Goal: Information Seeking & Learning: Learn about a topic

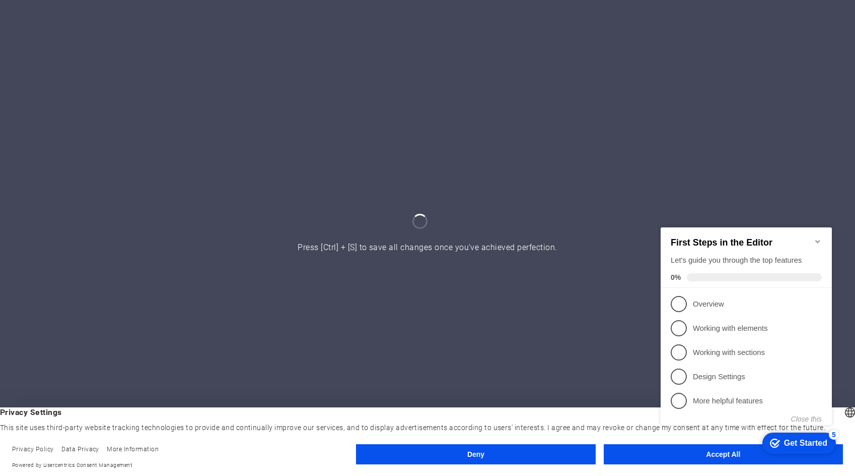
click at [820, 237] on icon "Minimize checklist" at bounding box center [818, 241] width 8 height 8
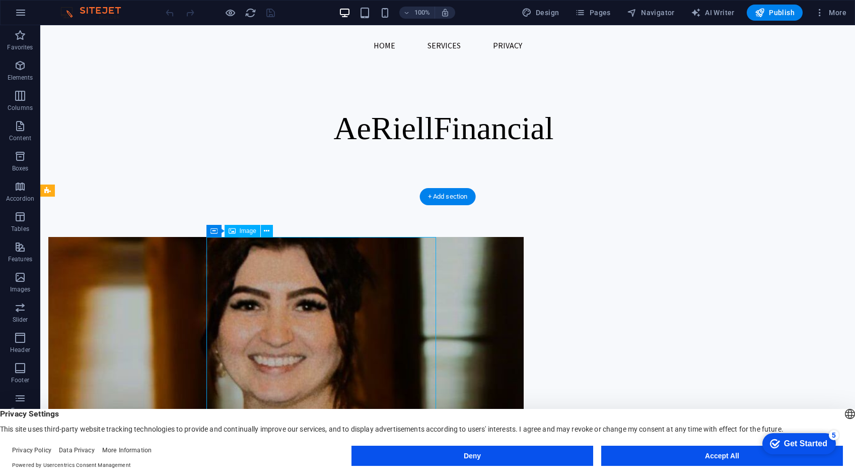
drag, startPoint x: 393, startPoint y: 301, endPoint x: 385, endPoint y: 301, distance: 7.6
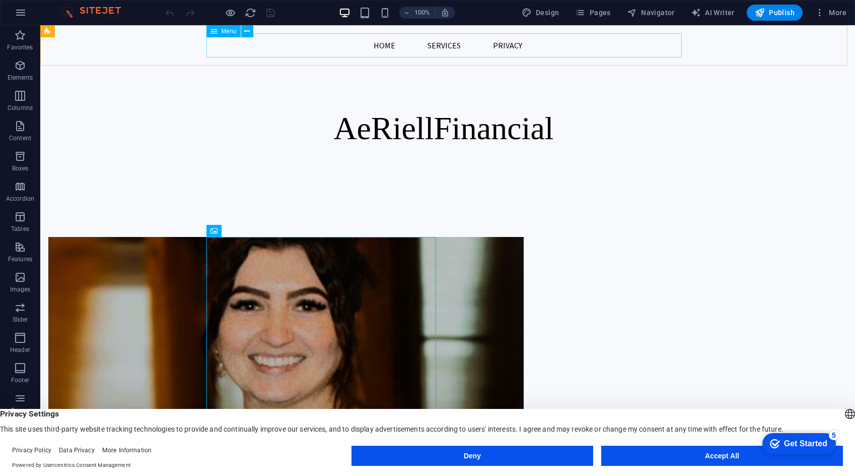
click at [507, 47] on nav "Home Services Privacy" at bounding box center [448, 45] width 476 height 24
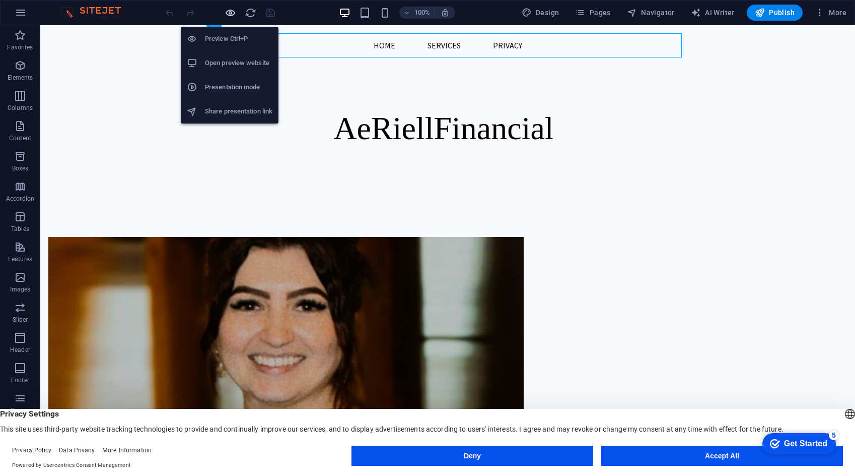
click at [227, 13] on icon "button" at bounding box center [231, 13] width 12 height 12
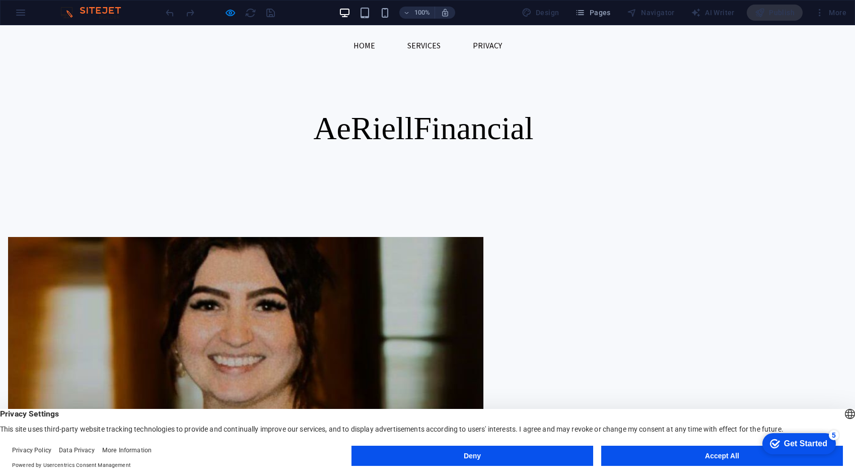
click at [481, 41] on link "Privacy" at bounding box center [487, 45] width 45 height 24
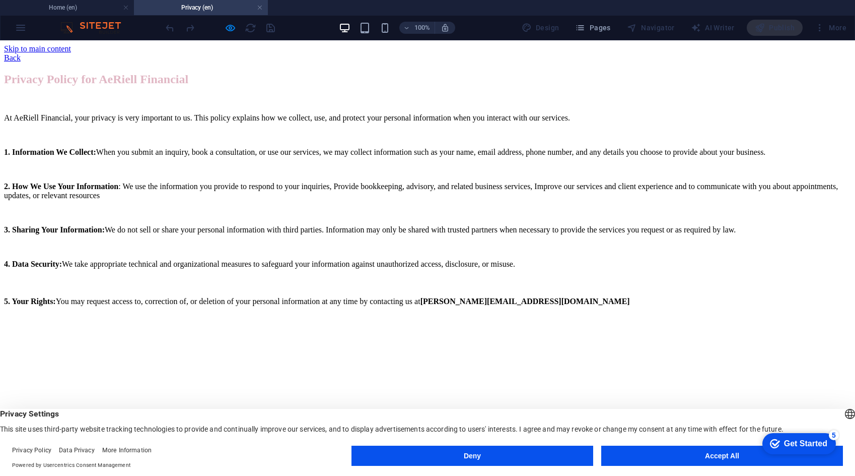
drag, startPoint x: 191, startPoint y: 119, endPoint x: 315, endPoint y: 124, distance: 124.5
click at [338, 122] on div "Privacy Policy for AeRiell Financial At AeRiell Financial, your privacy is very…" at bounding box center [427, 189] width 847 height 233
drag, startPoint x: 290, startPoint y: 354, endPoint x: 148, endPoint y: 293, distance: 155.1
click at [148, 293] on div "Privacy Policy for AeRiell Financial At AeRiell Financial, your privacy is very…" at bounding box center [427, 189] width 847 height 233
click at [216, 299] on div "Privacy Policy for AeRiell Financial At AeRiell Financial, your privacy is very…" at bounding box center [427, 189] width 847 height 233
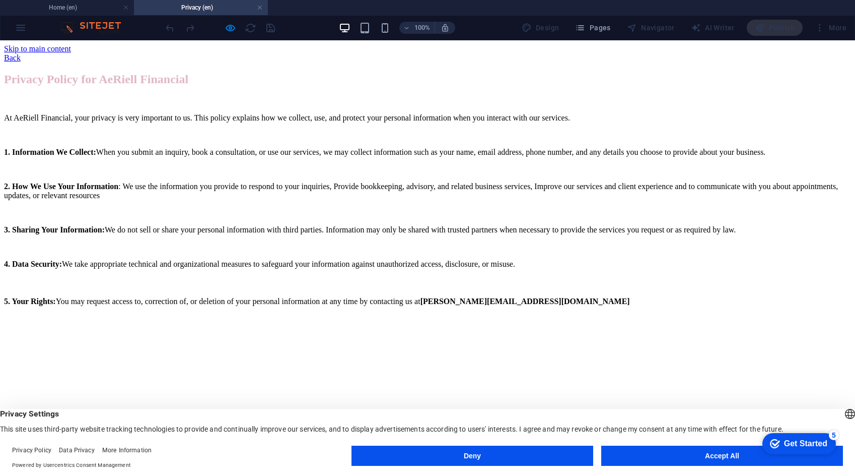
click at [557, 151] on div "Privacy Policy for AeRiell Financial At AeRiell Financial, your privacy is very…" at bounding box center [427, 189] width 847 height 233
click at [432, 53] on div "Back" at bounding box center [427, 57] width 847 height 9
click at [316, 164] on div "Privacy Policy for AeRiell Financial At AeRiell Financial, your privacy is very…" at bounding box center [427, 189] width 847 height 233
drag, startPoint x: 195, startPoint y: 145, endPoint x: 243, endPoint y: 145, distance: 47.9
click at [243, 145] on div "Privacy Policy for AeRiell Financial At AeRiell Financial, your privacy is very…" at bounding box center [427, 189] width 847 height 233
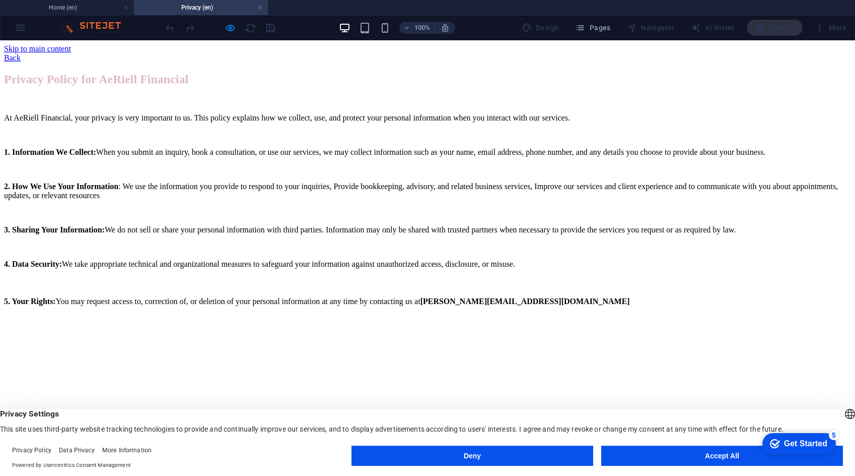
click at [243, 145] on div "Privacy Policy for AeRiell Financial At AeRiell Financial, your privacy is very…" at bounding box center [427, 189] width 847 height 233
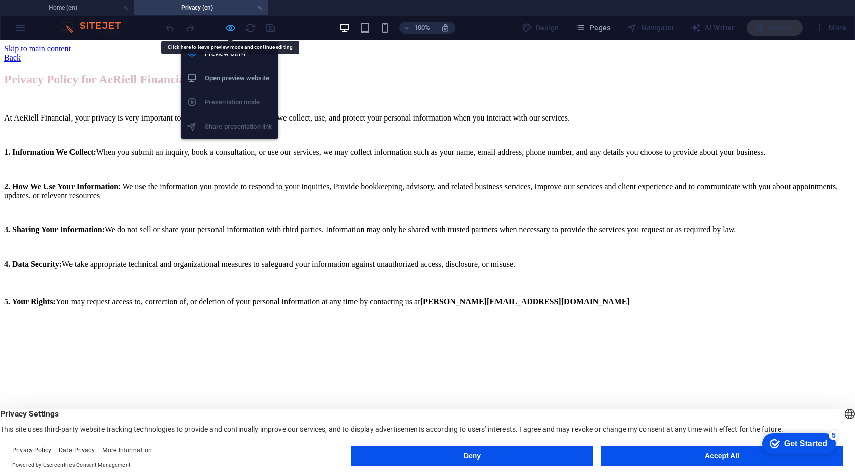
click at [231, 26] on icon "button" at bounding box center [231, 28] width 12 height 12
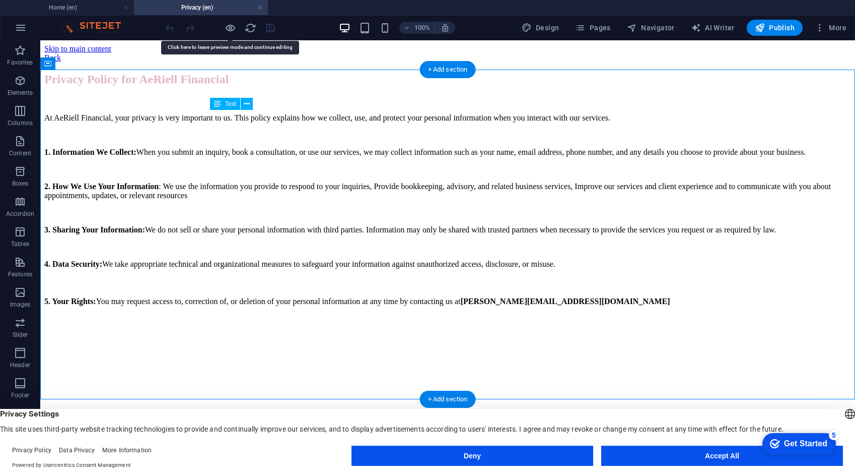
drag, startPoint x: 327, startPoint y: 355, endPoint x: 283, endPoint y: 342, distance: 46.2
click at [243, 306] on div "Privacy Policy for AeRiell Financial At AeRiell Financial, your privacy is very…" at bounding box center [447, 189] width 807 height 233
click at [313, 306] on div "Privacy Policy for AeRiell Financial At AeRiell Financial, your privacy is very…" at bounding box center [447, 189] width 807 height 233
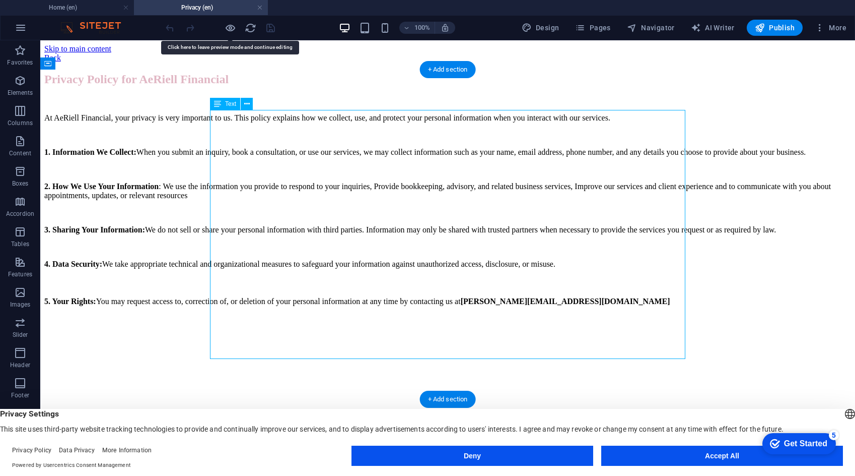
click at [308, 306] on div "Privacy Policy for AeRiell Financial At AeRiell Financial, your privacy is very…" at bounding box center [447, 189] width 807 height 233
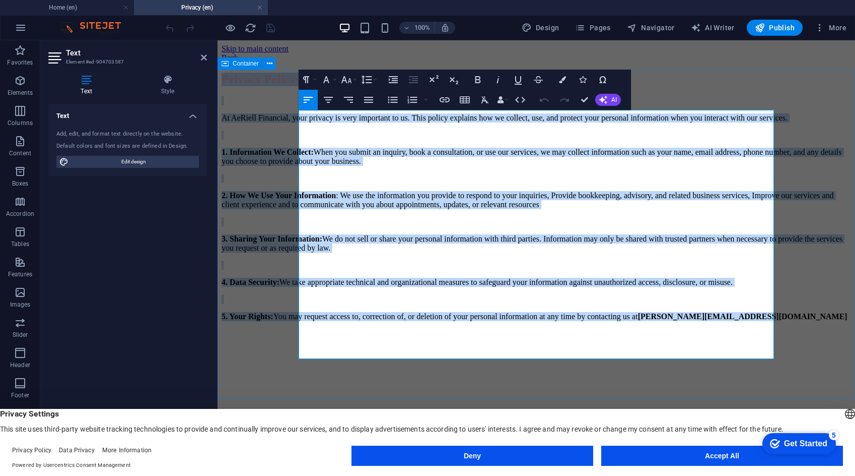
drag, startPoint x: 419, startPoint y: 349, endPoint x: 295, endPoint y: 118, distance: 262.4
click at [295, 118] on div "Privacy Policy for AeRiell Financial At AeRiell Financial, your privacy is very…" at bounding box center [537, 203] width 630 height 260
copy div "Loremip Dolors ame CoNsect Adipiscin El SeDdoei Temporinc, utla etdolor ma aliq…"
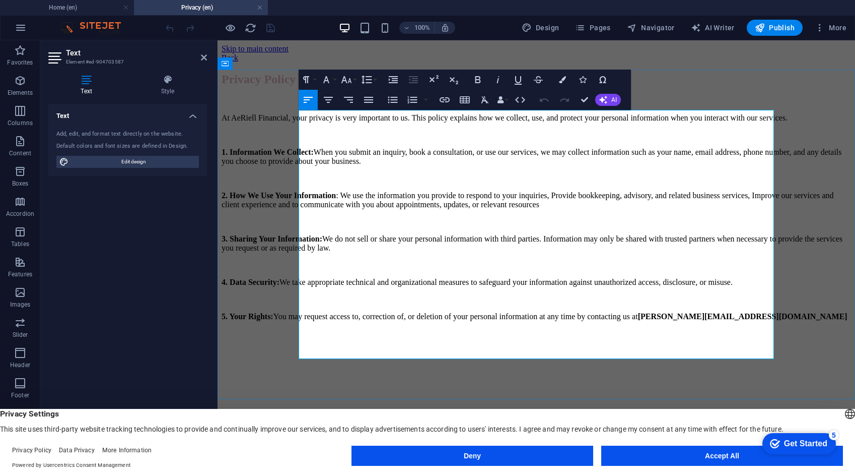
click at [411, 333] on p "5. Your Rights: You may request access to, correction of, or deletion of your p…" at bounding box center [537, 322] width 630 height 21
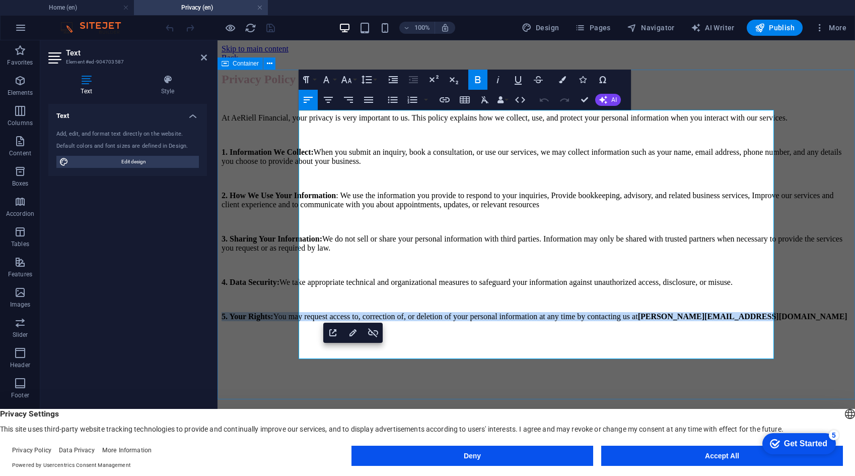
drag, startPoint x: 411, startPoint y: 349, endPoint x: 289, endPoint y: 342, distance: 122.1
click at [289, 333] on div "Privacy Policy for AeRiell Financial At AeRiell Financial, your privacy is very…" at bounding box center [537, 203] width 630 height 260
copy p "5. Your Rights: You may request access to, correction of, or deletion of your p…"
click at [260, 9] on link at bounding box center [260, 8] width 6 height 10
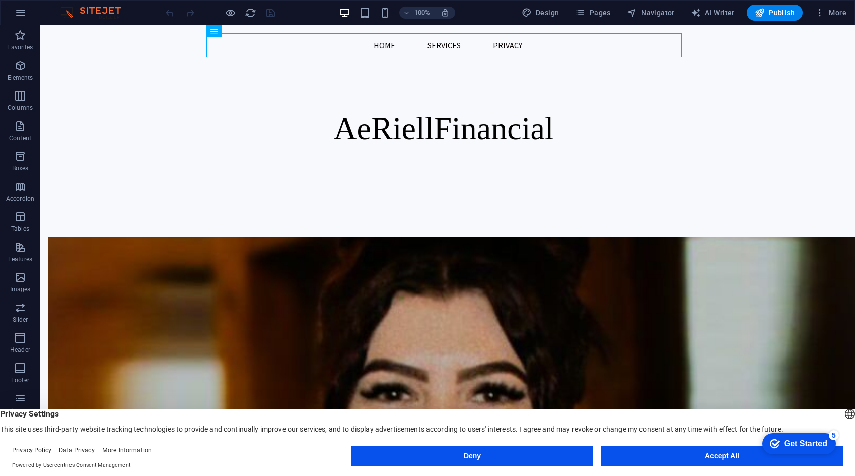
click at [222, 15] on div at bounding box center [220, 13] width 113 height 16
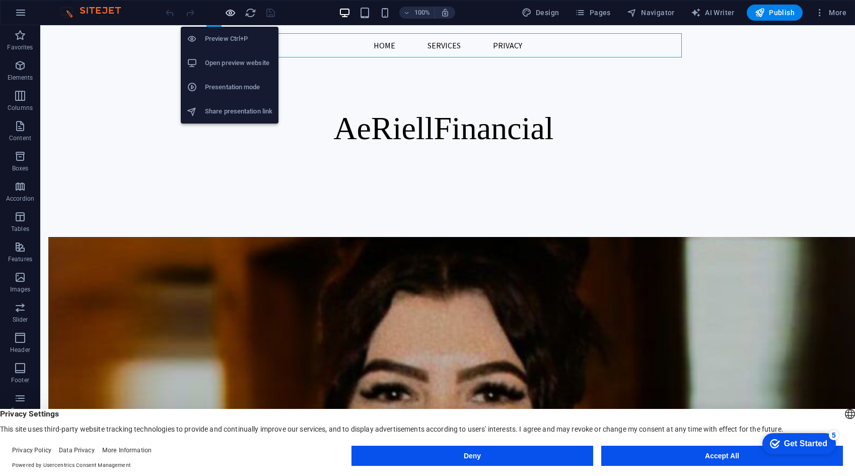
click at [228, 14] on icon "button" at bounding box center [231, 13] width 12 height 12
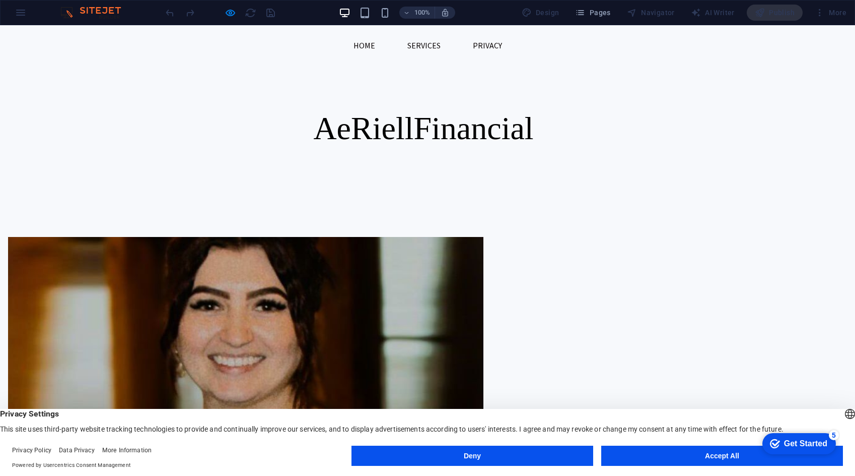
click at [422, 47] on link "Services" at bounding box center [424, 45] width 49 height 24
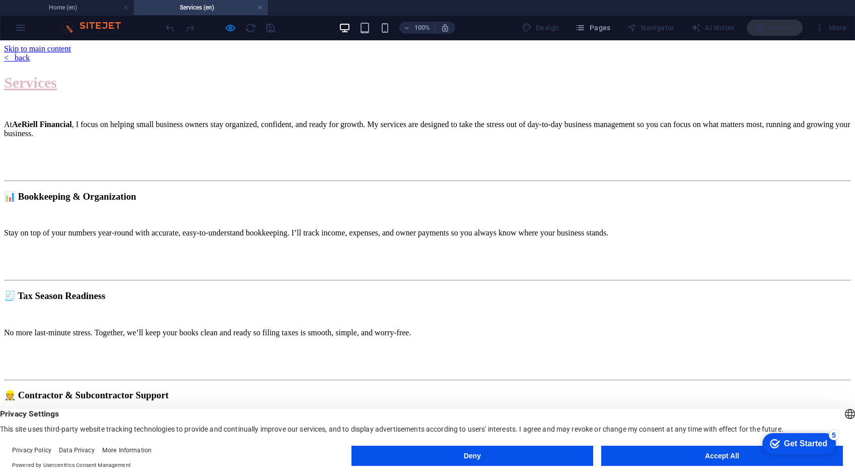
click at [403, 122] on div "Services At AeRiell Financial , I focus on helping small business owners stay o…" at bounding box center [427, 397] width 847 height 648
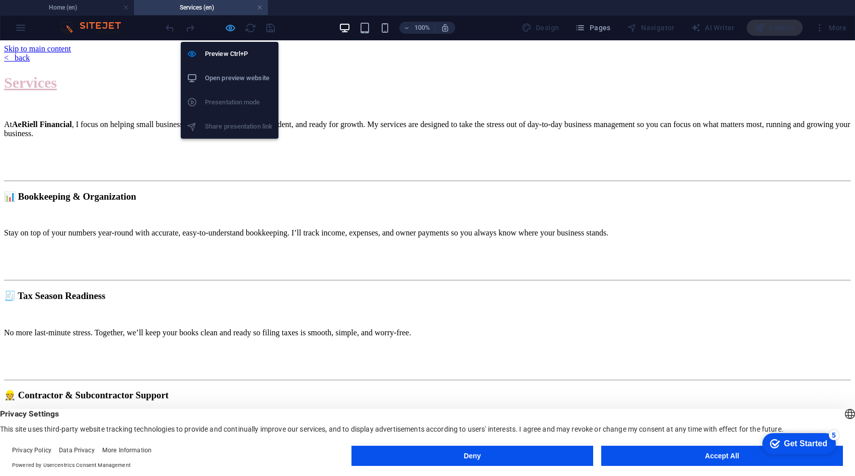
drag, startPoint x: 230, startPoint y: 28, endPoint x: 249, endPoint y: 23, distance: 19.8
click at [230, 28] on icon "button" at bounding box center [231, 28] width 12 height 12
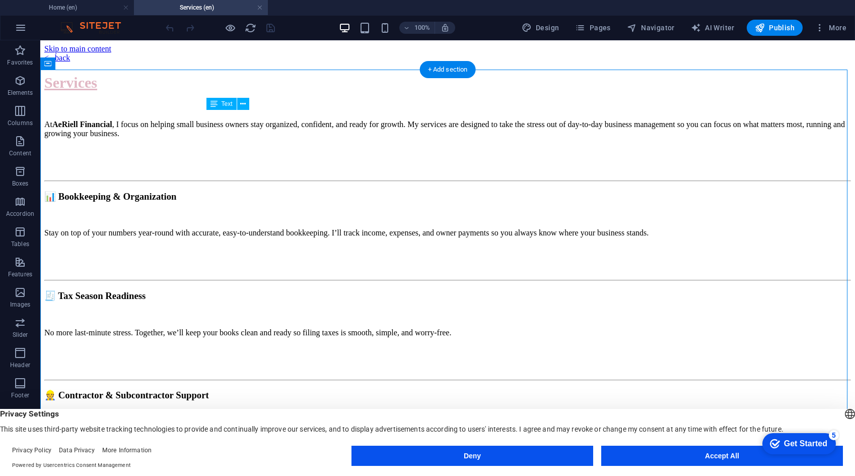
drag, startPoint x: 411, startPoint y: 118, endPoint x: 476, endPoint y: 125, distance: 64.9
click at [476, 125] on div "Services At AeRiell Financial , I focus on helping small business owners stay o…" at bounding box center [447, 397] width 807 height 648
click at [427, 118] on div "Services At AeRiell Financial , I focus on helping small business owners stay o…" at bounding box center [447, 397] width 807 height 648
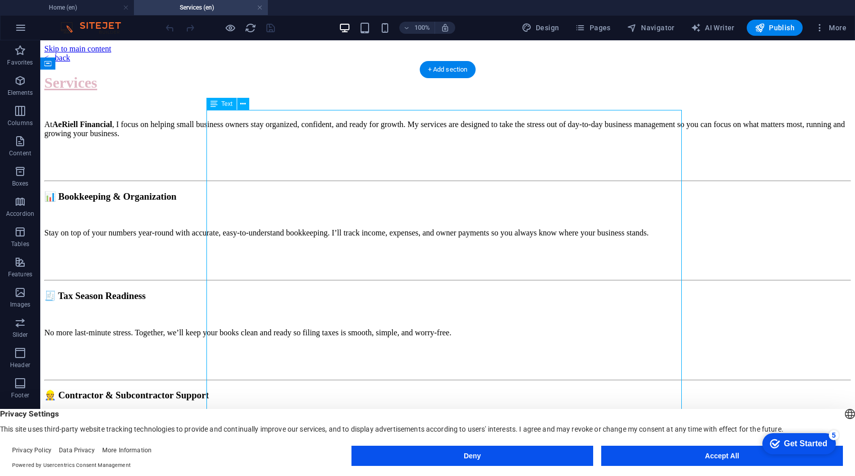
click at [427, 118] on div "Services At AeRiell Financial , I focus on helping small business owners stay o…" at bounding box center [447, 397] width 807 height 648
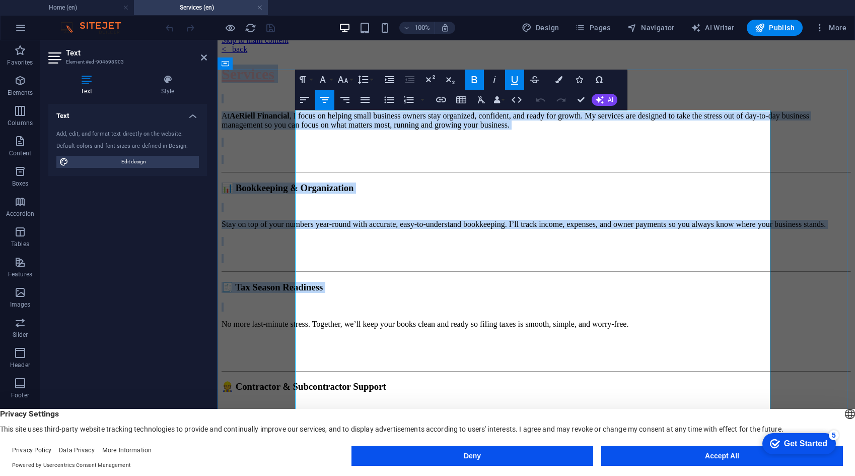
scroll to position [225, 0]
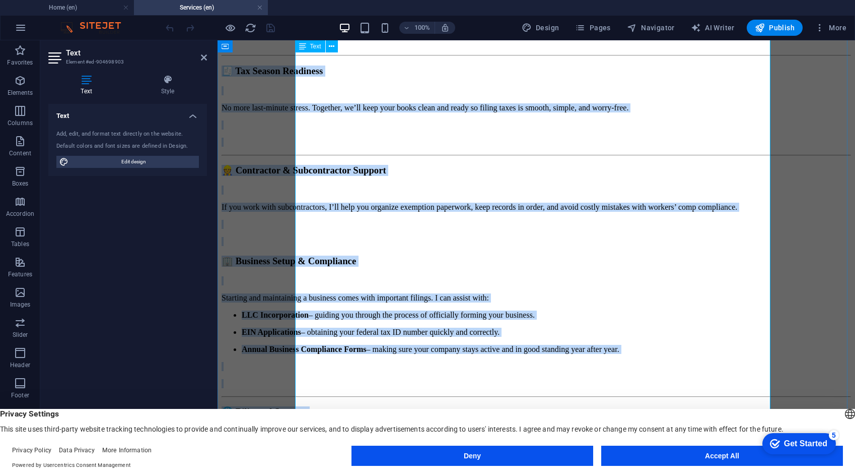
drag, startPoint x: 500, startPoint y: 120, endPoint x: 719, endPoint y: 389, distance: 347.0
click at [719, 389] on div "Services At AeRiell Financial , I focus on helping small business owners stay o…" at bounding box center [537, 172] width 630 height 648
copy div "Loremips Do SiTamet Consectet , A elits do eiusmod tempo incididu utlabo etdo m…"
click at [604, 237] on p at bounding box center [537, 241] width 630 height 9
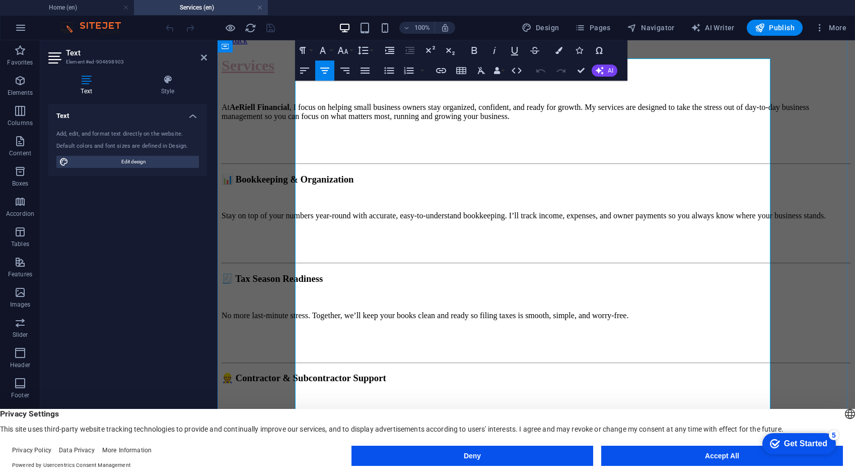
scroll to position [0, 0]
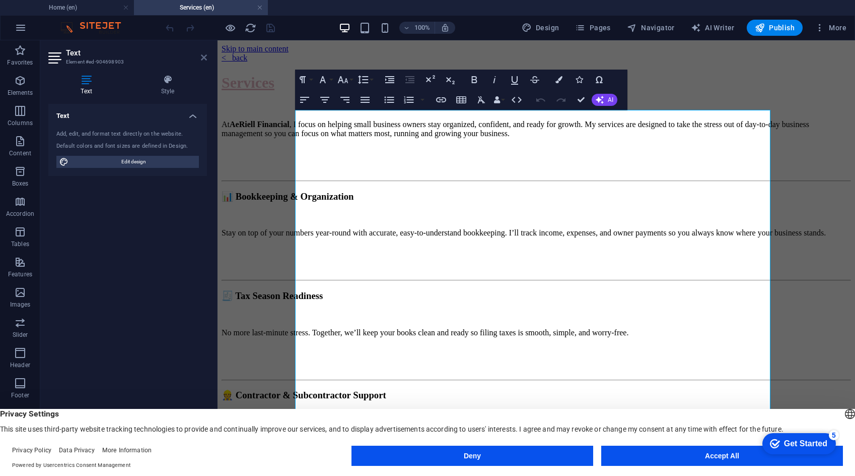
click at [204, 56] on icon at bounding box center [204, 57] width 6 height 8
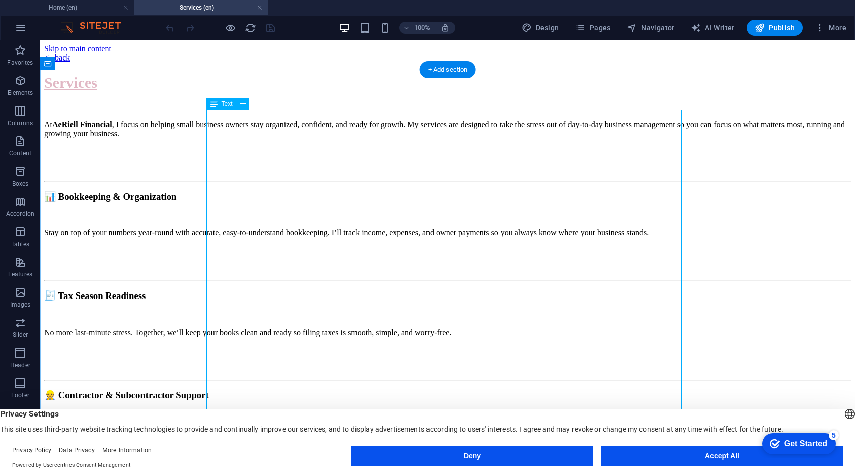
click at [479, 123] on div "Services At AeRiell Financial , I focus on helping small business owners stay o…" at bounding box center [447, 397] width 807 height 648
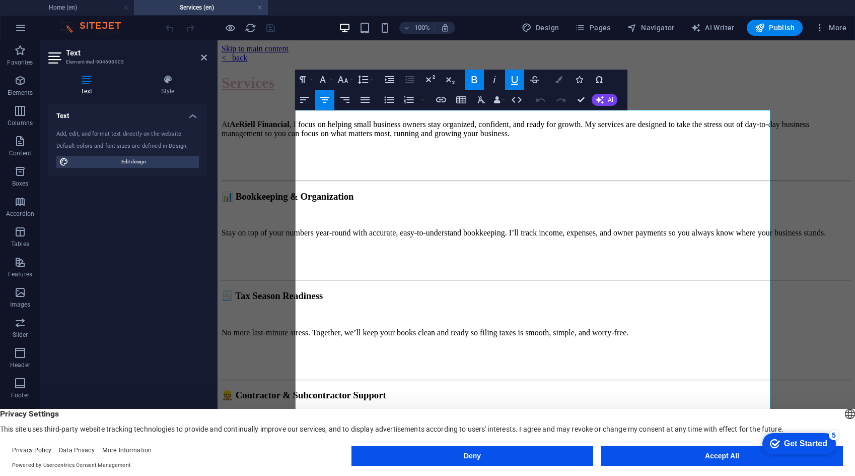
click at [552, 78] on button "Colors" at bounding box center [559, 80] width 19 height 20
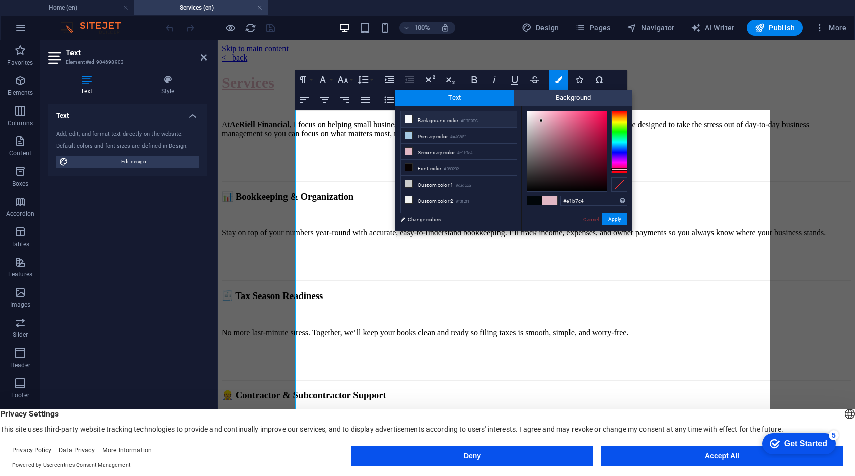
click at [471, 120] on small "#F7F9FC" at bounding box center [469, 120] width 17 height 7
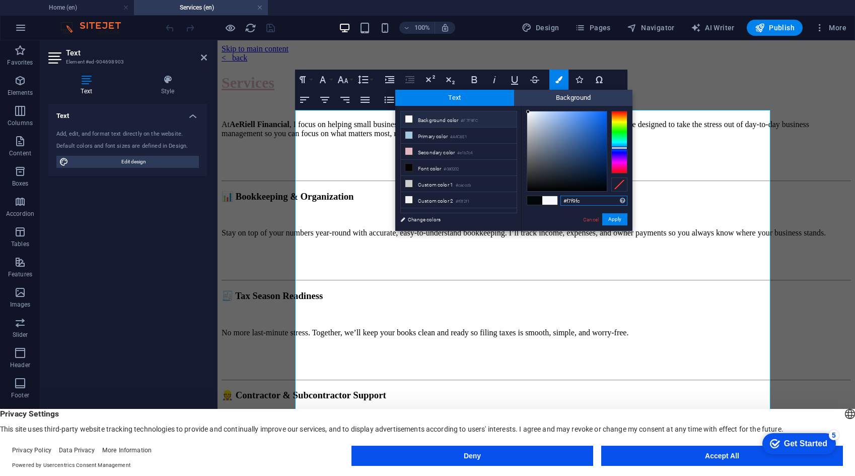
drag, startPoint x: 579, startPoint y: 205, endPoint x: 552, endPoint y: 203, distance: 27.8
click at [552, 203] on div "#f7f9fc Supported formats #0852ed rgb(8, 82, 237) rgba(8, 82, 237, 90%) hsv(221…" at bounding box center [576, 241] width 111 height 271
click at [491, 151] on li "Secondary color #e1b7c4" at bounding box center [459, 152] width 116 height 16
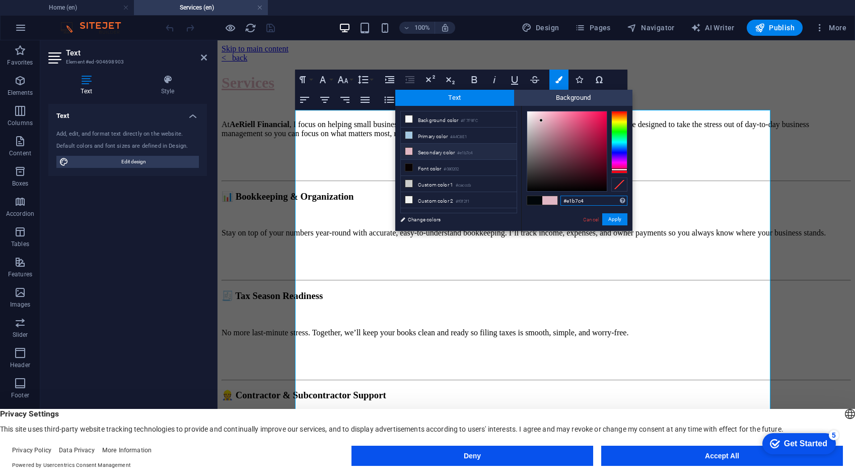
drag, startPoint x: 592, startPoint y: 196, endPoint x: 548, endPoint y: 197, distance: 44.4
click at [548, 197] on div "#e1b7c4 Supported formats #0852ed rgb(8, 82, 237) rgba(8, 82, 237, 90%) hsv(221…" at bounding box center [576, 241] width 111 height 271
click at [492, 151] on li "Secondary color #e1b7c4" at bounding box center [459, 152] width 116 height 16
click at [482, 166] on li "Font color #080202" at bounding box center [459, 168] width 116 height 16
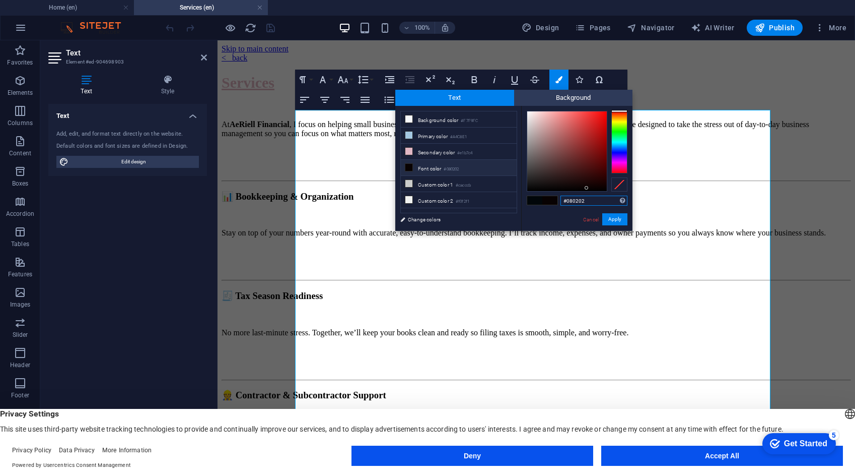
click at [596, 202] on input "#080202" at bounding box center [594, 200] width 67 height 10
click at [458, 148] on li "Secondary color #e1b7c4" at bounding box center [459, 152] width 116 height 16
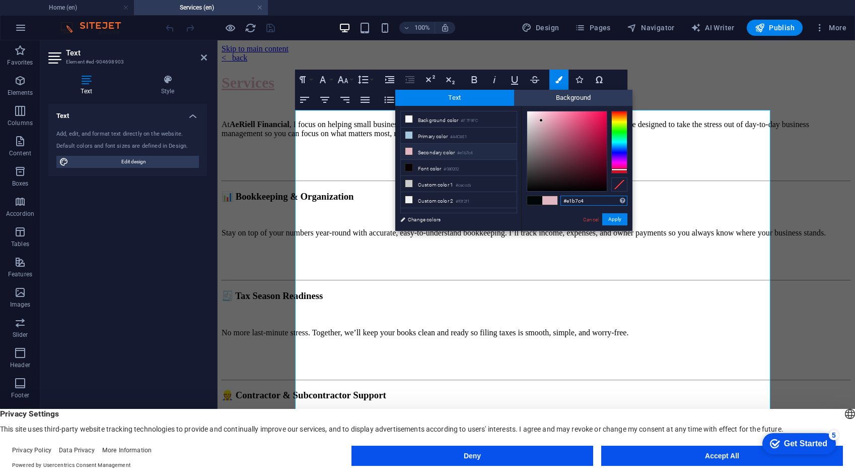
drag, startPoint x: 590, startPoint y: 202, endPoint x: 538, endPoint y: 200, distance: 52.4
click at [538, 200] on div "#e1b7c4 Supported formats #0852ed rgb(8, 82, 237) rgba(8, 82, 237, 90%) hsv(221…" at bounding box center [576, 241] width 111 height 271
click at [685, 311] on p at bounding box center [537, 315] width 630 height 9
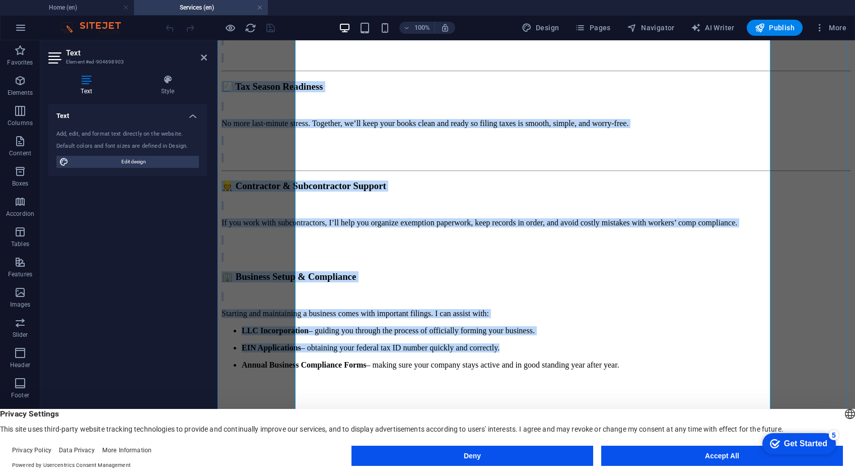
scroll to position [225, 0]
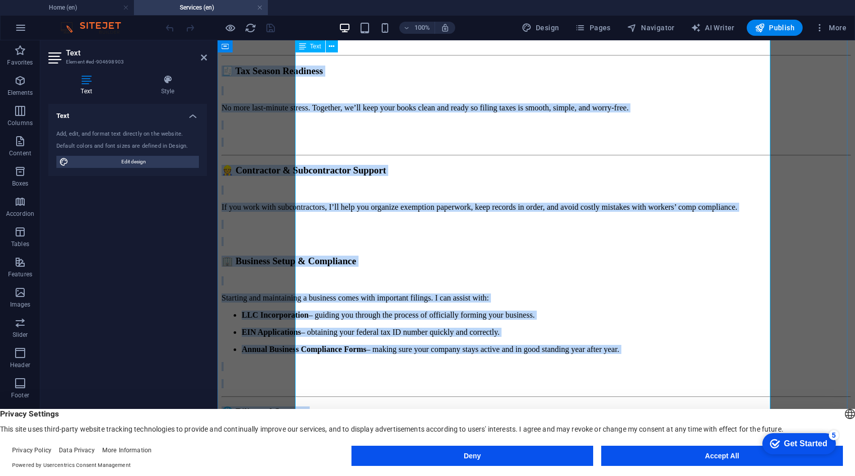
drag, startPoint x: 520, startPoint y: 127, endPoint x: 731, endPoint y: 378, distance: 327.2
click at [731, 378] on div "Services At AeRiell Financial , I focus on helping small business owners stay o…" at bounding box center [537, 172] width 630 height 648
copy div "Loremips Do SiTamet Consectet , A elits do eiusmod tempo incididu utlabo etdo m…"
click at [649, 237] on p at bounding box center [537, 241] width 630 height 9
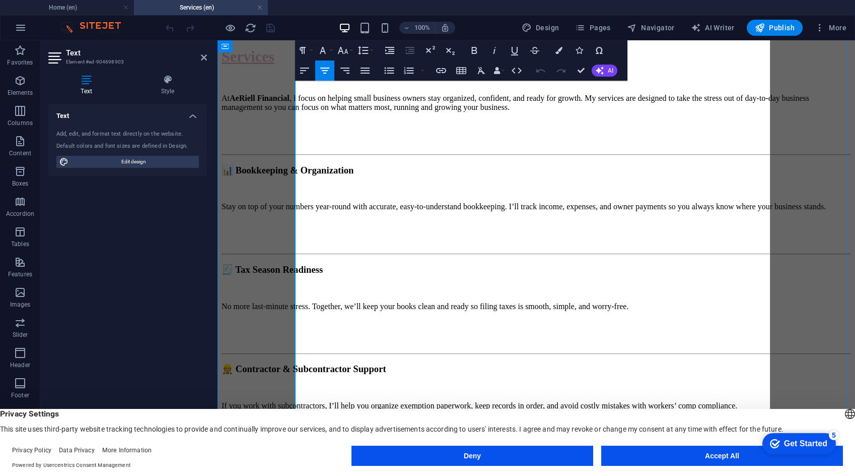
scroll to position [0, 0]
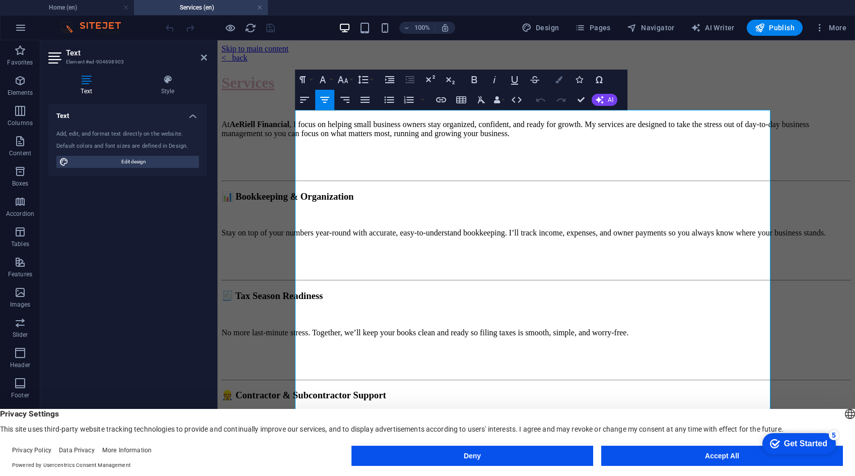
click at [558, 78] on icon "button" at bounding box center [559, 79] width 7 height 7
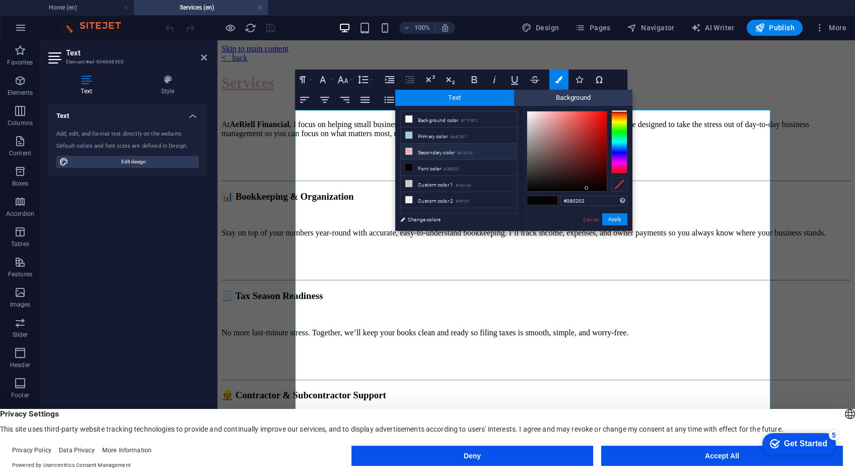
click at [451, 150] on li "Secondary color #e1b7c4" at bounding box center [459, 152] width 116 height 16
type input "#e1b7c4"
drag, startPoint x: 595, startPoint y: 200, endPoint x: 528, endPoint y: 196, distance: 67.1
click at [528, 196] on div "#e1b7c4 Supported formats #0852ed rgb(8, 82, 237) rgba(8, 82, 237, 90%) hsv(221…" at bounding box center [576, 241] width 111 height 271
click at [697, 172] on p at bounding box center [537, 167] width 630 height 9
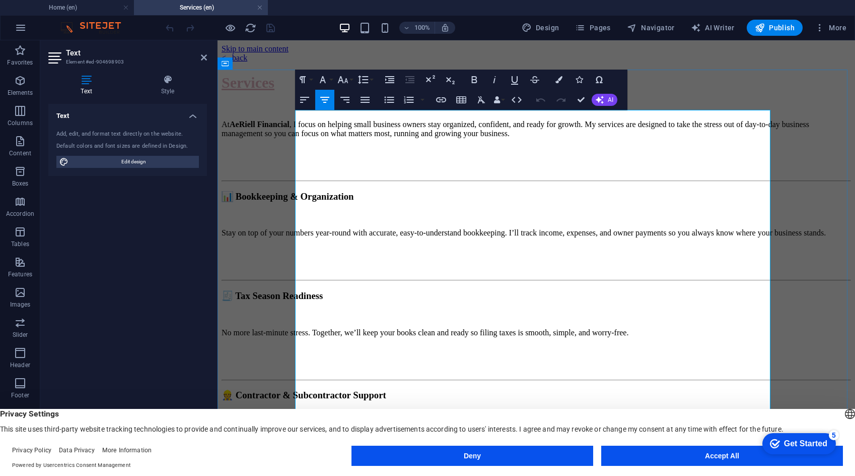
drag, startPoint x: 437, startPoint y: 208, endPoint x: 416, endPoint y: 207, distance: 21.2
click at [416, 202] on h3 "📊 Bookkeeping & Organization" at bounding box center [537, 196] width 630 height 11
copy h3 "📊"
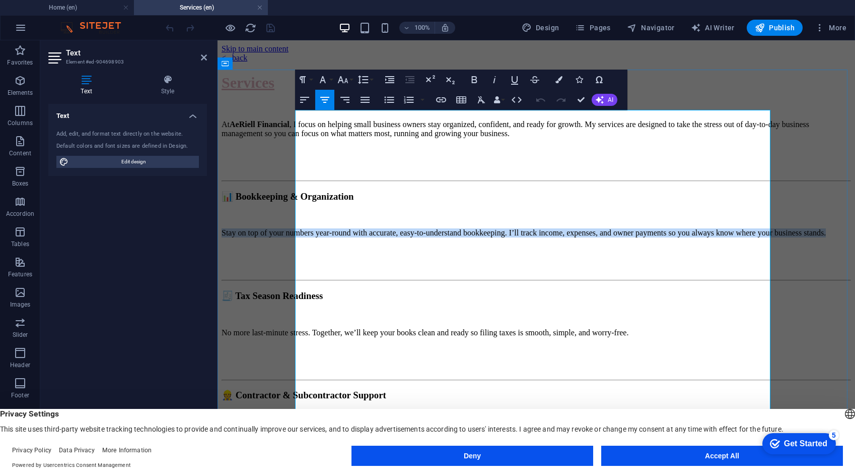
drag, startPoint x: 298, startPoint y: 229, endPoint x: 626, endPoint y: 237, distance: 328.6
click at [626, 237] on p "Stay on top of your numbers year-round with accurate, easy-to-understand bookke…" at bounding box center [537, 232] width 630 height 9
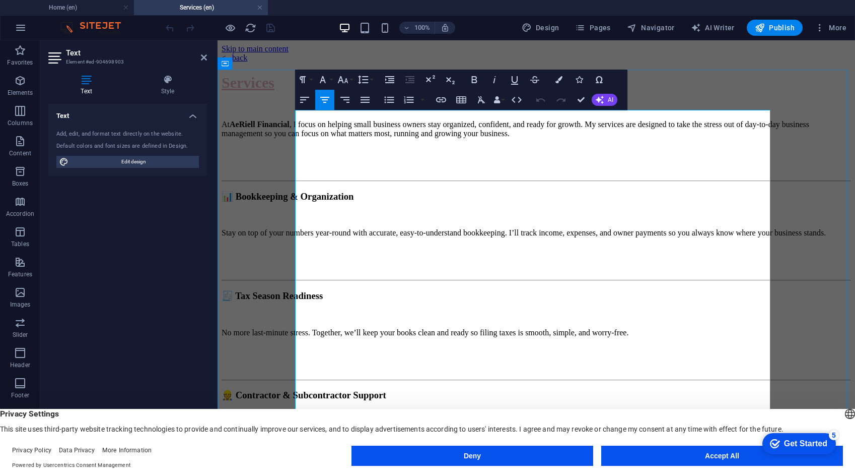
click at [630, 246] on p at bounding box center [537, 249] width 630 height 9
drag, startPoint x: 596, startPoint y: 226, endPoint x: 633, endPoint y: 246, distance: 41.5
click at [633, 246] on div "Services At AeRiell Financial , I focus on helping small business owners stay o…" at bounding box center [537, 397] width 630 height 648
copy p "I’ll track income, expenses, and owner payments so you always know where your b…"
click at [588, 328] on p "No more last-minute stress. Together, we’ll keep your books clean and ready so …" at bounding box center [537, 332] width 630 height 9
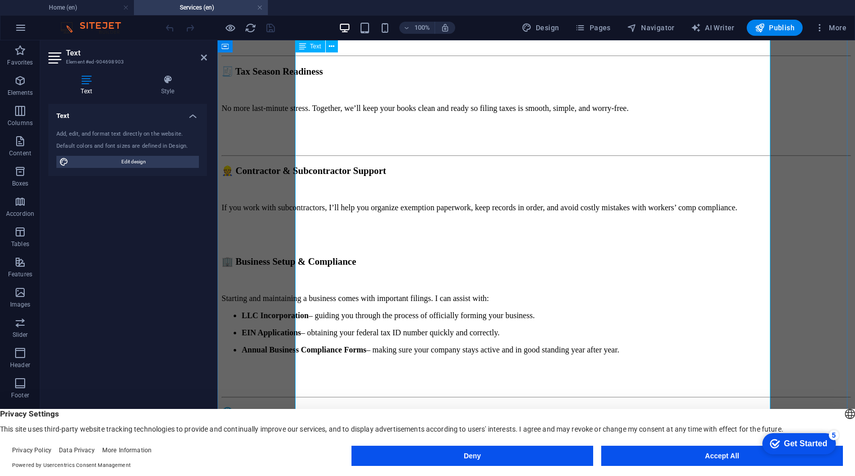
scroll to position [225, 0]
drag, startPoint x: 431, startPoint y: 207, endPoint x: 414, endPoint y: 205, distance: 17.2
click at [414, 255] on h3 "🏢 Business Setup & Compliance" at bounding box center [537, 260] width 630 height 11
copy h3 "🏢"
drag, startPoint x: 727, startPoint y: 303, endPoint x: 394, endPoint y: 228, distance: 341.4
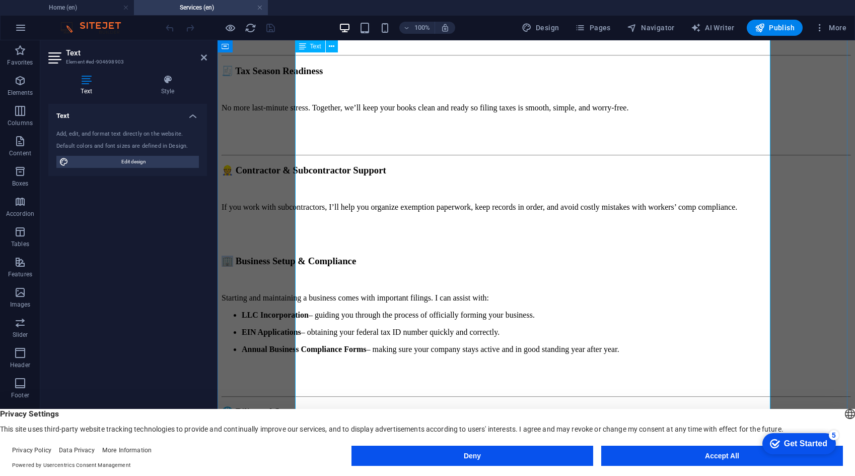
click at [394, 228] on div "Services At AeRiell Financial , I focus on helping small business owners stay o…" at bounding box center [537, 172] width 630 height 648
copy div "Starting and maintaining a business comes with important filings. I can assist …"
click at [685, 406] on h3 "🌐 Bilingual Support" at bounding box center [537, 411] width 630 height 11
drag, startPoint x: 631, startPoint y: 350, endPoint x: 473, endPoint y: 352, distance: 158.2
click at [473, 406] on h3 "🌐 Bilingual Support" at bounding box center [537, 411] width 630 height 11
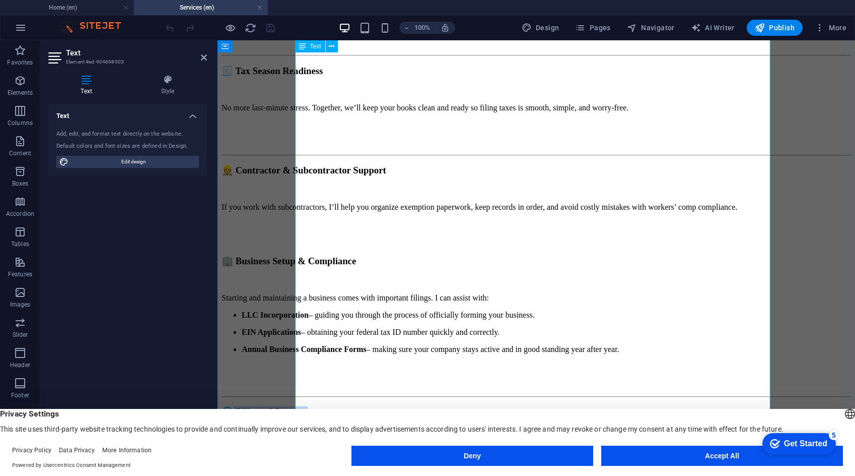
click at [477, 406] on h3 "🌐 Bilingual Support" at bounding box center [537, 411] width 630 height 11
drag, startPoint x: 477, startPoint y: 346, endPoint x: 461, endPoint y: 347, distance: 15.7
click at [461, 406] on h3 "🌐 Bilingual Support" at bounding box center [537, 411] width 630 height 11
drag, startPoint x: 629, startPoint y: 351, endPoint x: 462, endPoint y: 353, distance: 166.3
click at [462, 406] on h3 "🌐 Bilingual Support" at bounding box center [537, 411] width 630 height 11
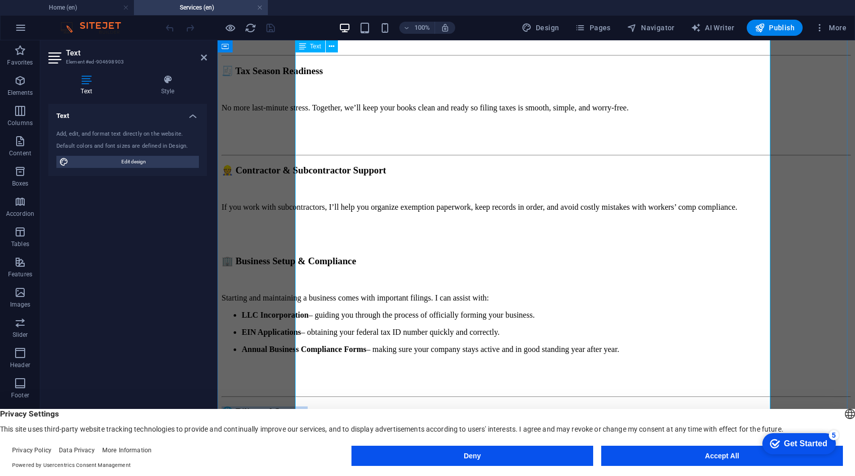
copy h3 "🌐 Bilingual Support"
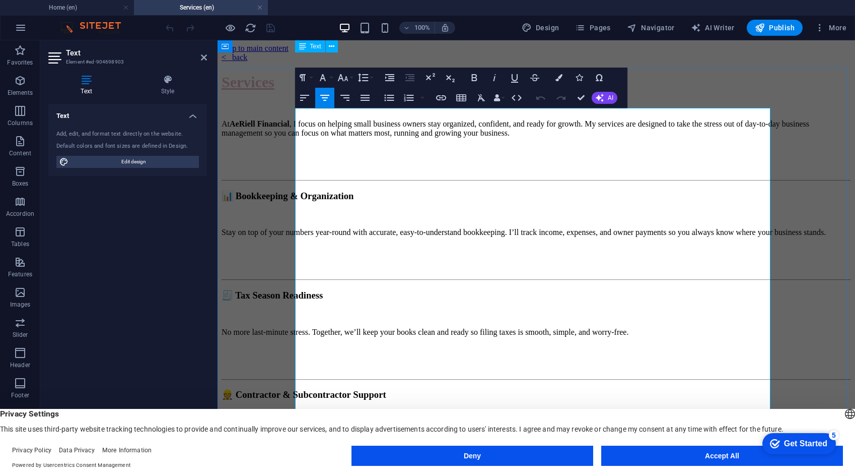
scroll to position [0, 0]
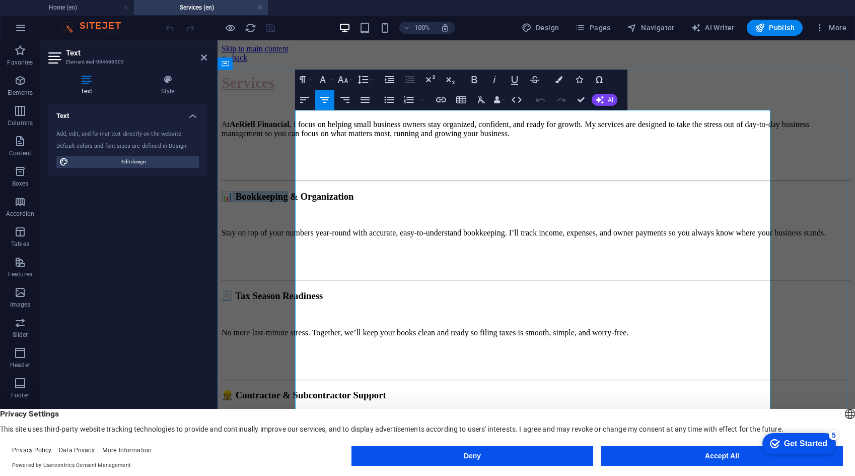
drag, startPoint x: 533, startPoint y: 209, endPoint x: 409, endPoint y: 204, distance: 123.5
click at [409, 202] on h3 "📊 Bookkeeping & Organization" at bounding box center [537, 196] width 630 height 11
copy h3 "📊 Bookkeeping"
click at [404, 290] on h3 "🧾 Tax Season Readiness" at bounding box center [537, 295] width 630 height 11
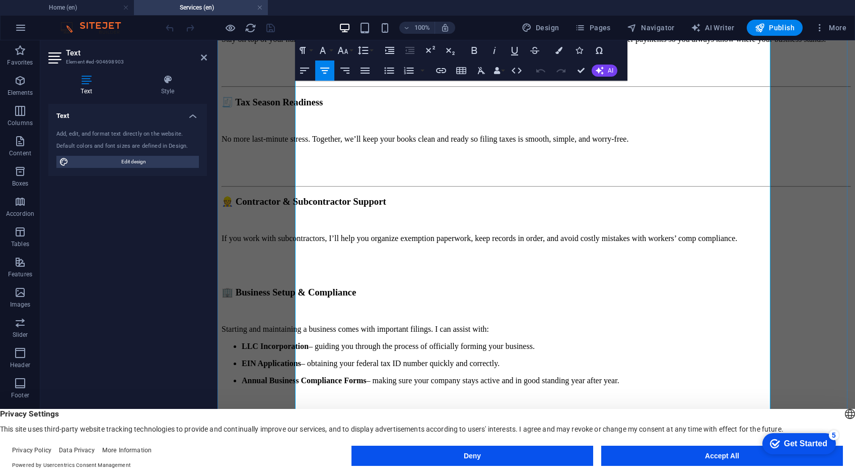
scroll to position [225, 0]
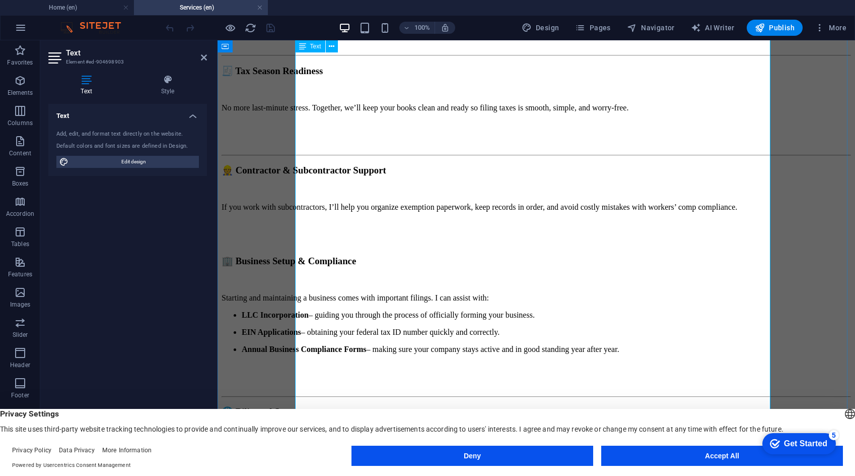
drag, startPoint x: 451, startPoint y: 376, endPoint x: 531, endPoint y: 375, distance: 80.1
click at [531, 444] on p "With services available in English and Portuguese , every client feels fully su…" at bounding box center [537, 448] width 630 height 9
